Goal: Use online tool/utility: Use online tool/utility

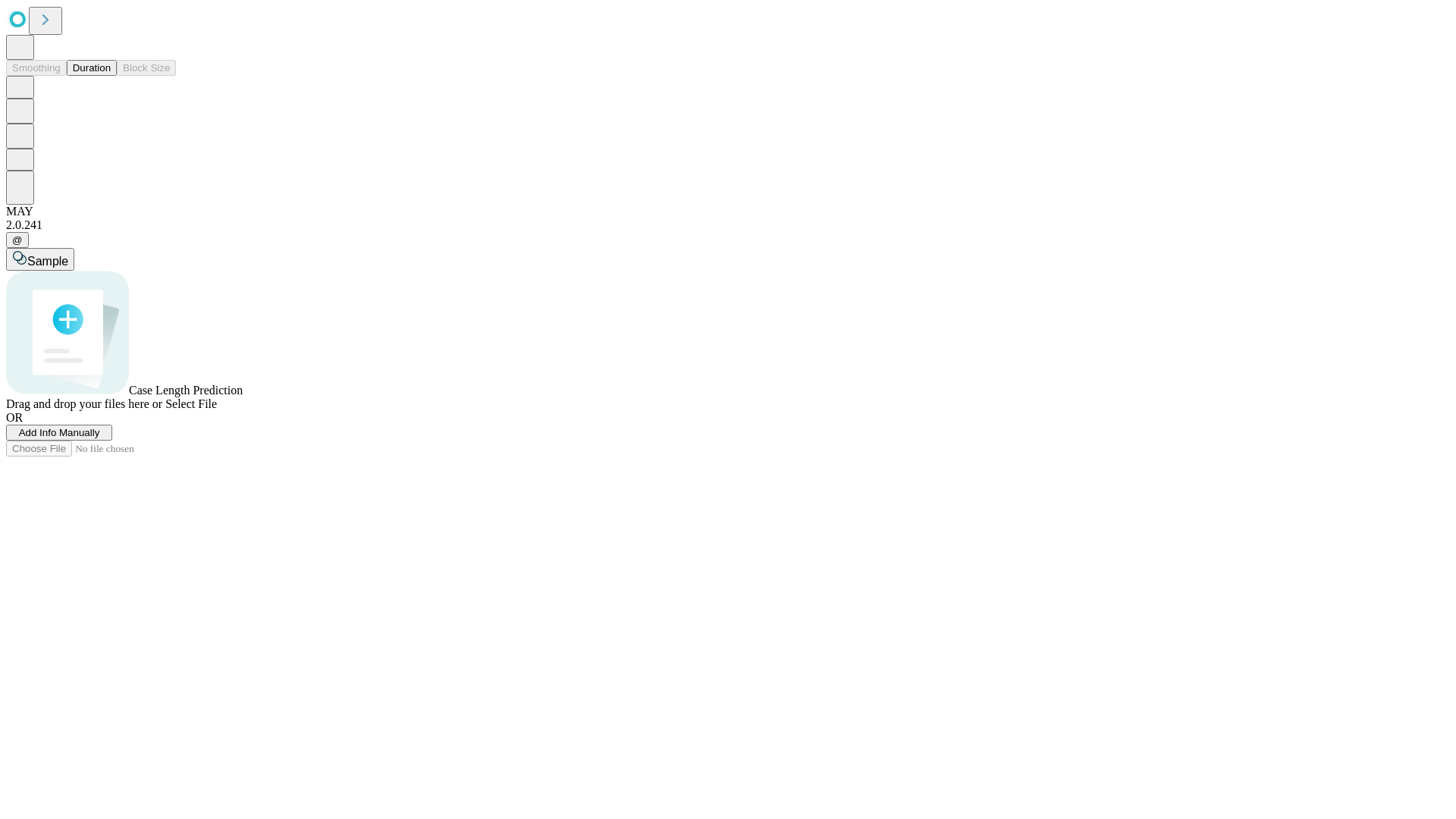
click at [100, 438] on span "Add Info Manually" at bounding box center [59, 432] width 81 height 12
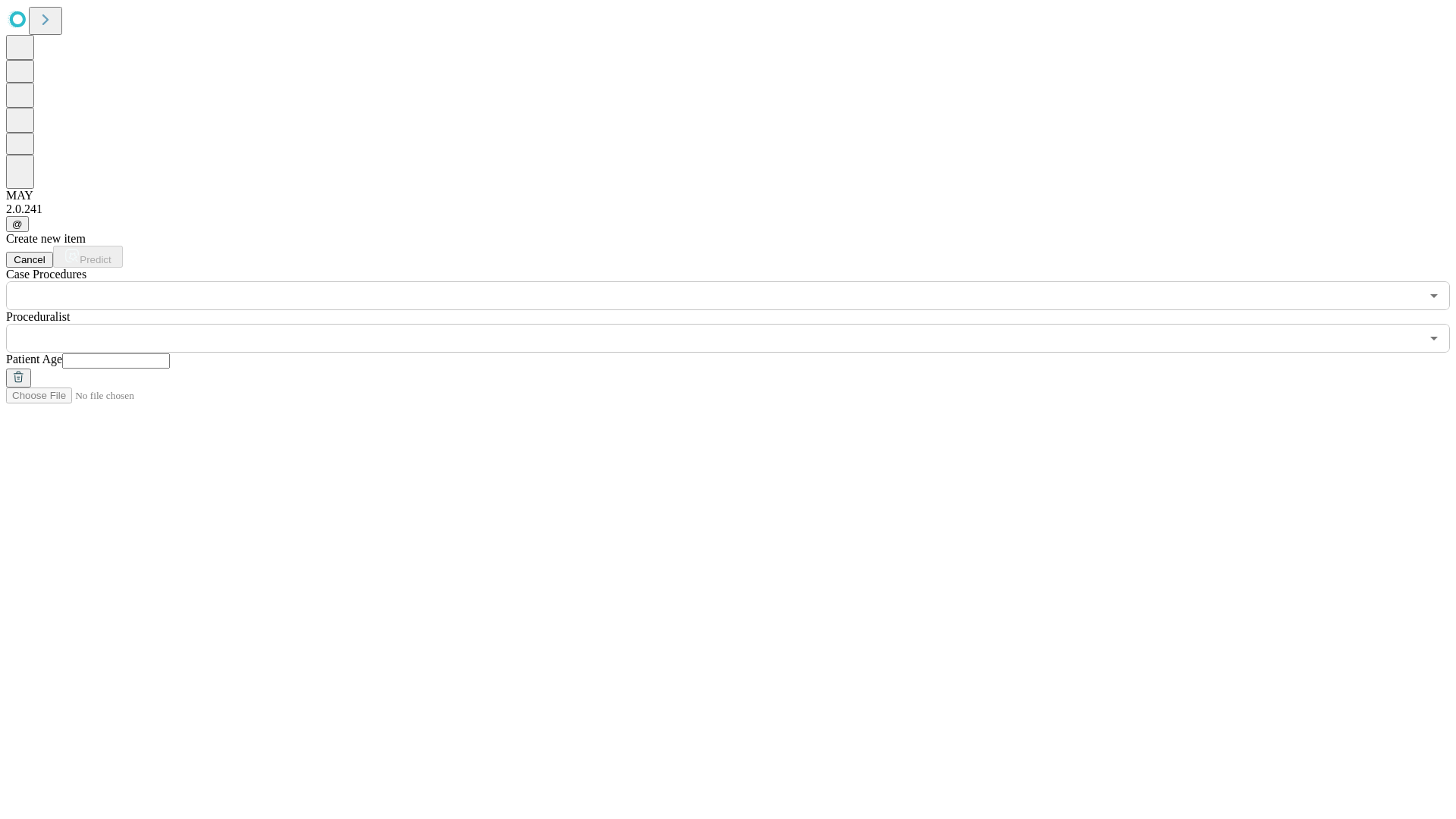
click at [170, 354] on input "text" at bounding box center [116, 361] width 108 height 16
type input "**"
click at [739, 324] on input "text" at bounding box center [713, 338] width 1414 height 29
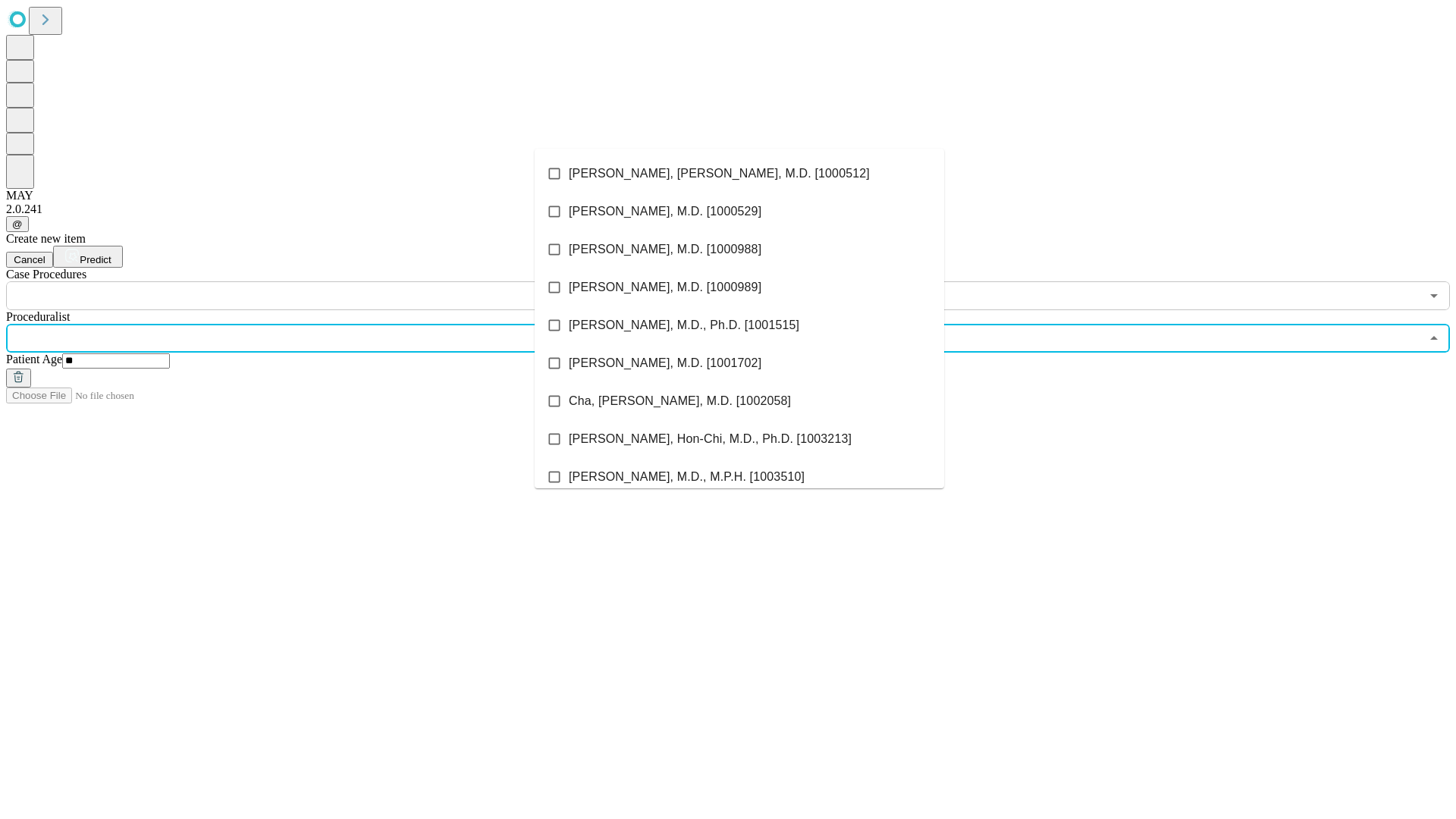
click at [740, 173] on li "[PERSON_NAME], [PERSON_NAME], M.D. [1000512]" at bounding box center [739, 173] width 409 height 38
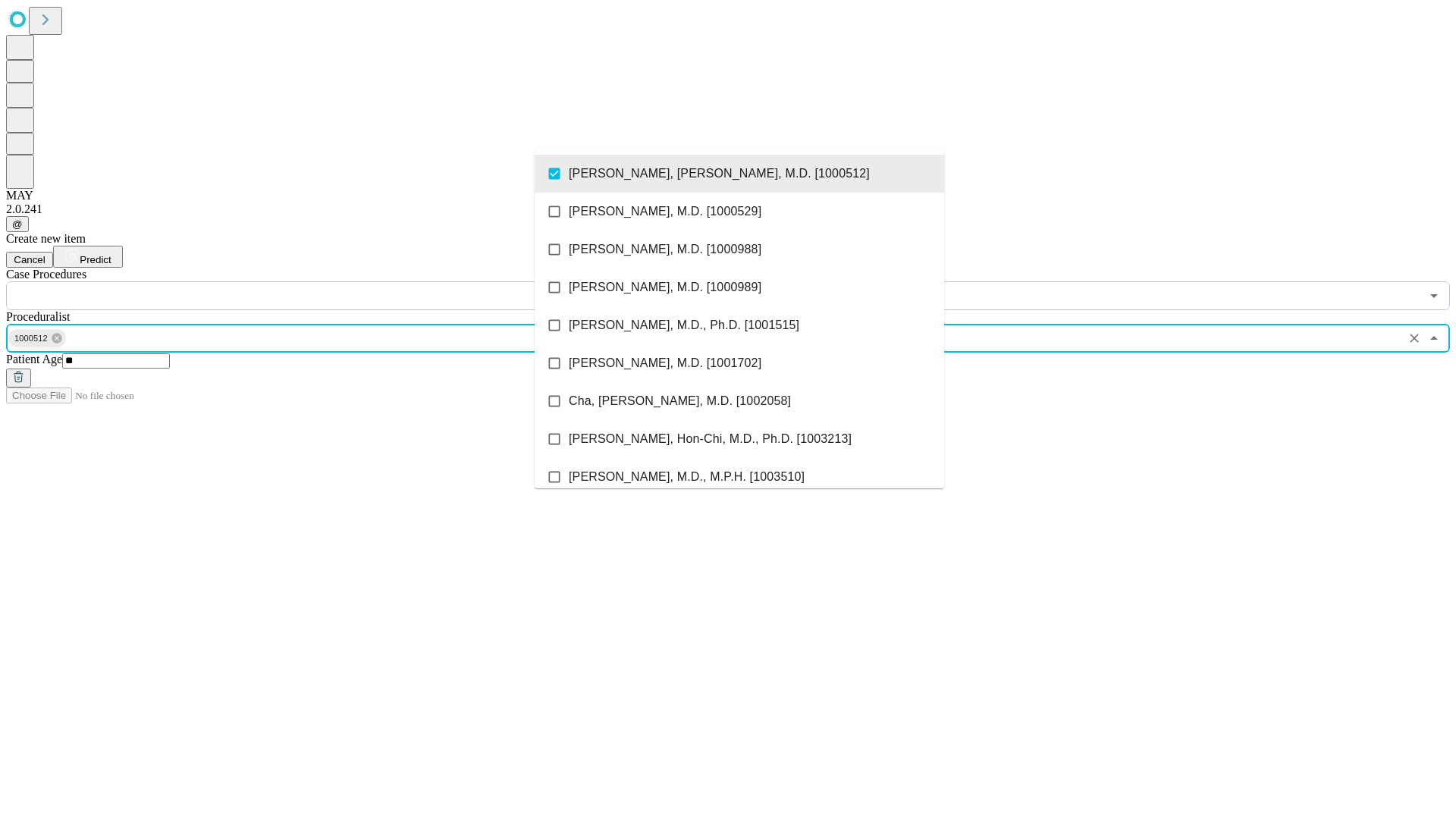
click at [319, 281] on input "text" at bounding box center [713, 295] width 1414 height 29
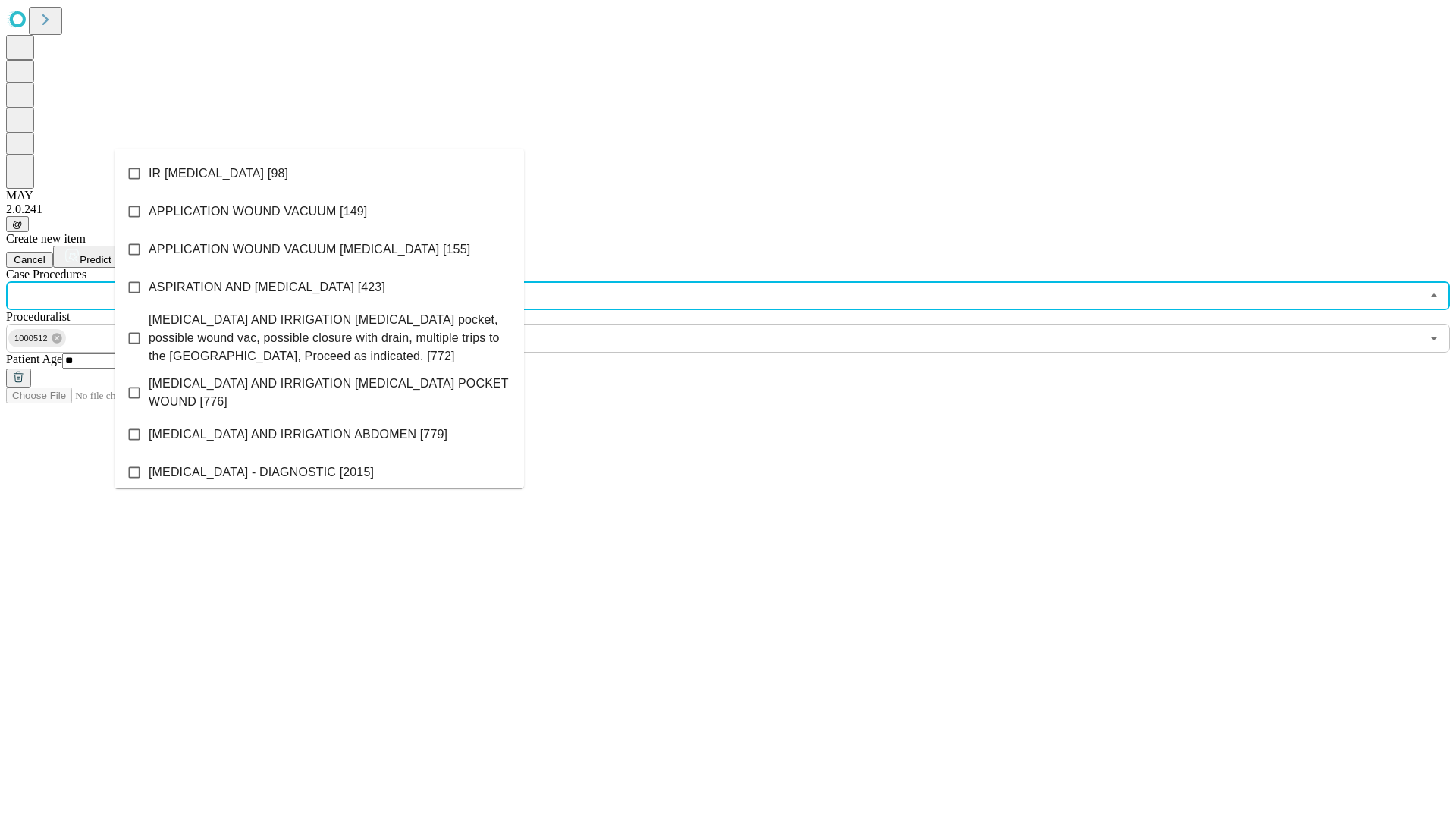
click at [319, 173] on li "IR [MEDICAL_DATA] [98]" at bounding box center [319, 173] width 409 height 38
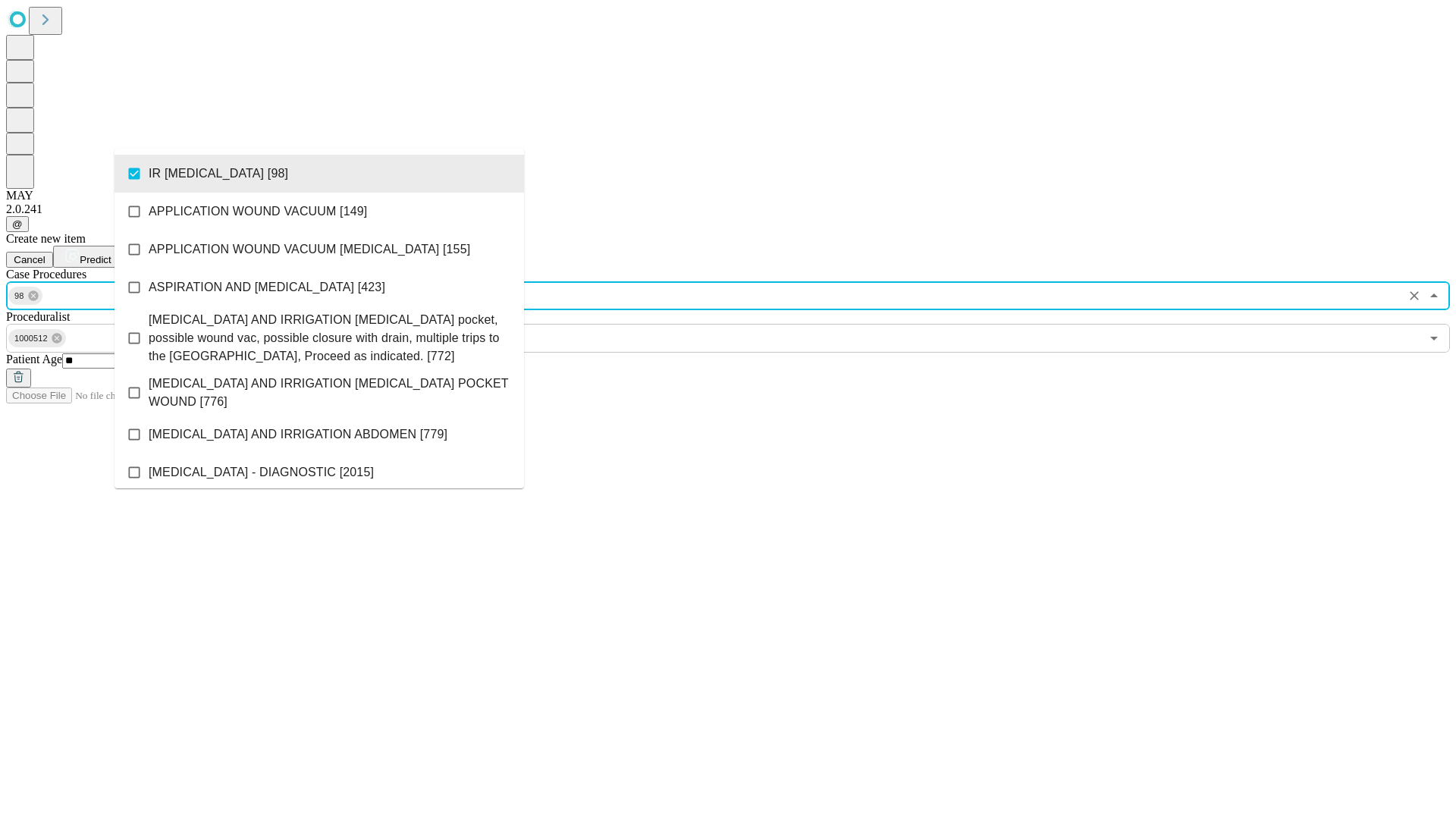
click at [110, 254] on span "Predict" at bounding box center [95, 260] width 31 height 12
